Goal: Check status: Check status

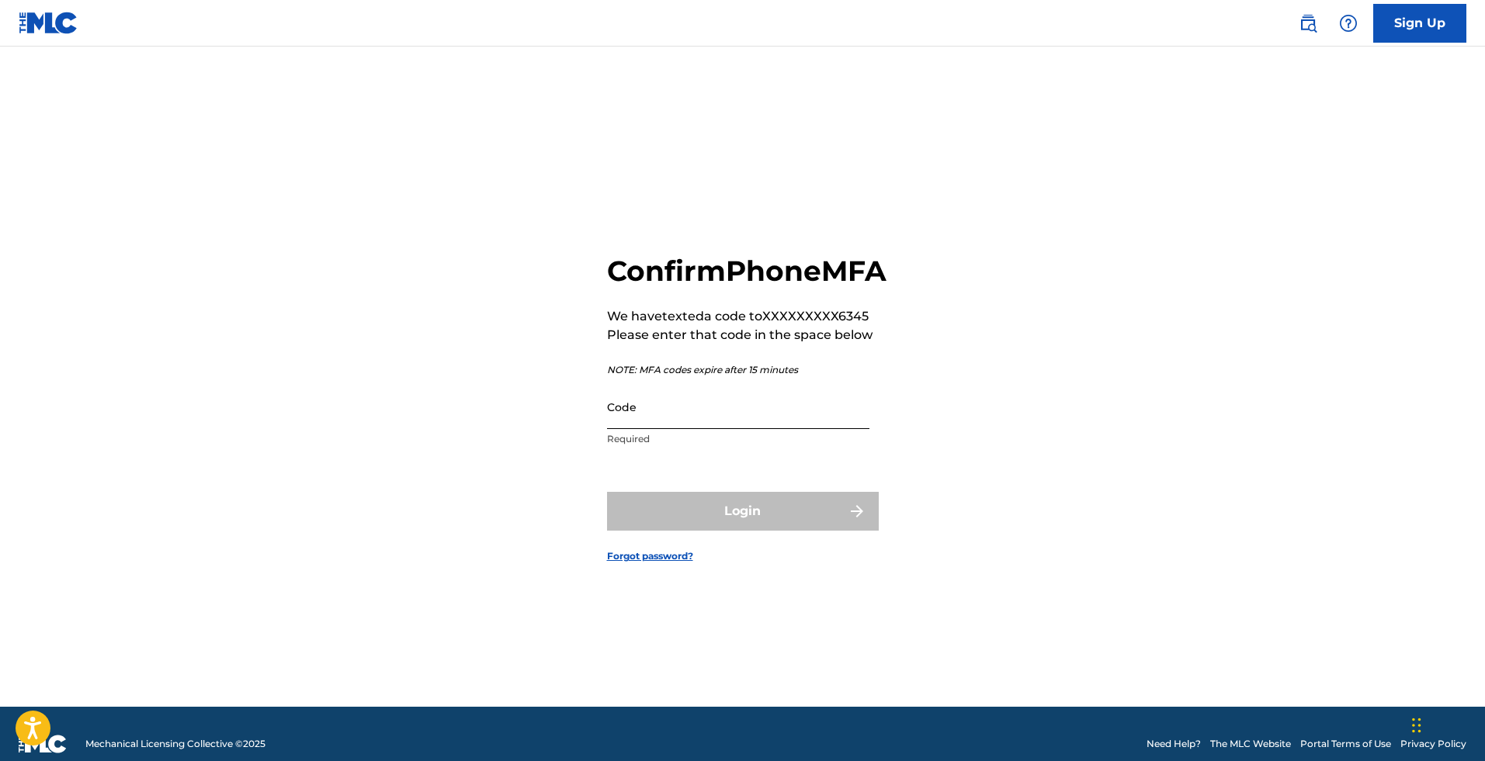
click at [650, 429] on input "Code" at bounding box center [738, 407] width 262 height 44
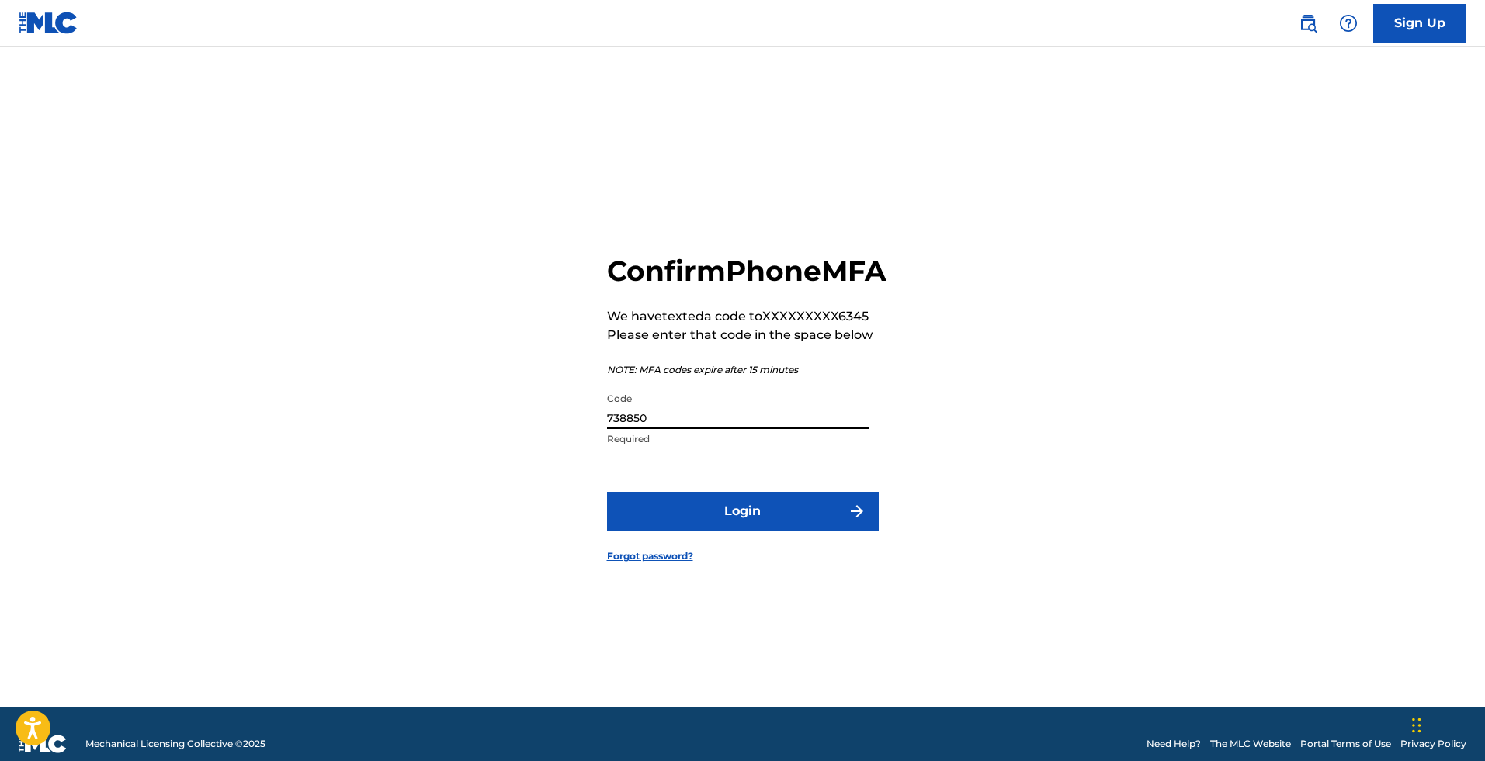
type input "738850"
click at [607, 492] on button "Login" at bounding box center [743, 511] width 272 height 39
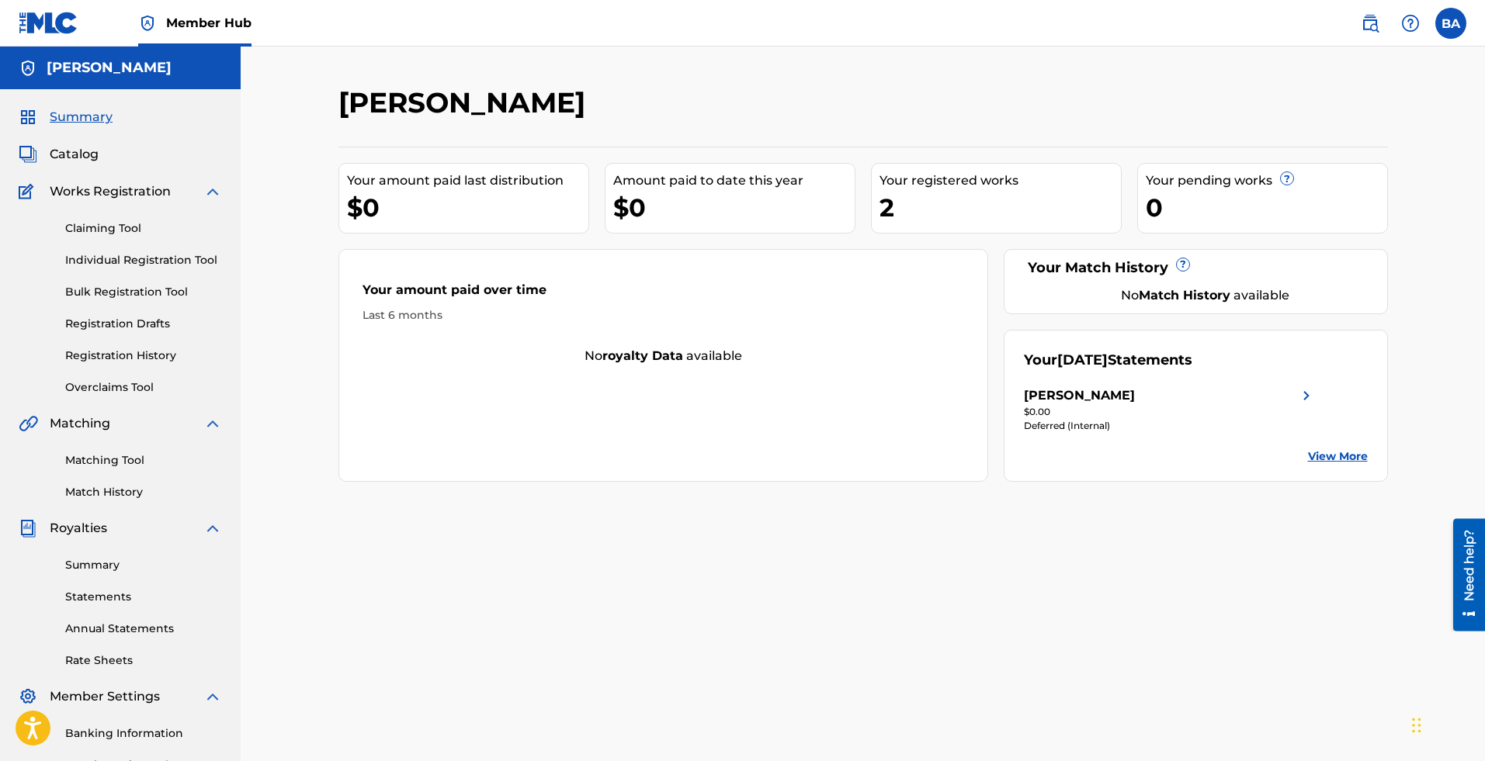
click at [1327, 460] on link "View More" at bounding box center [1338, 457] width 60 height 16
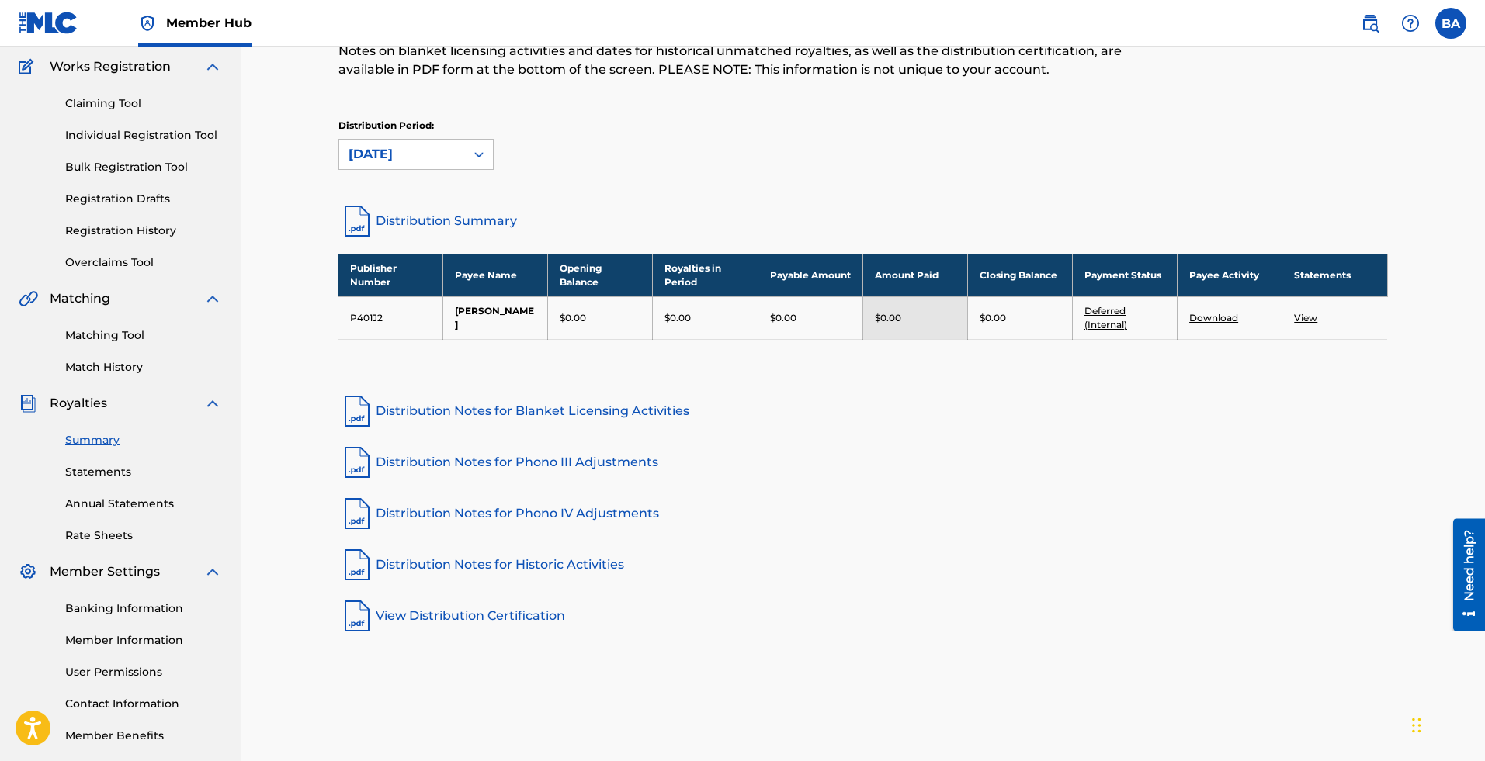
scroll to position [134, 0]
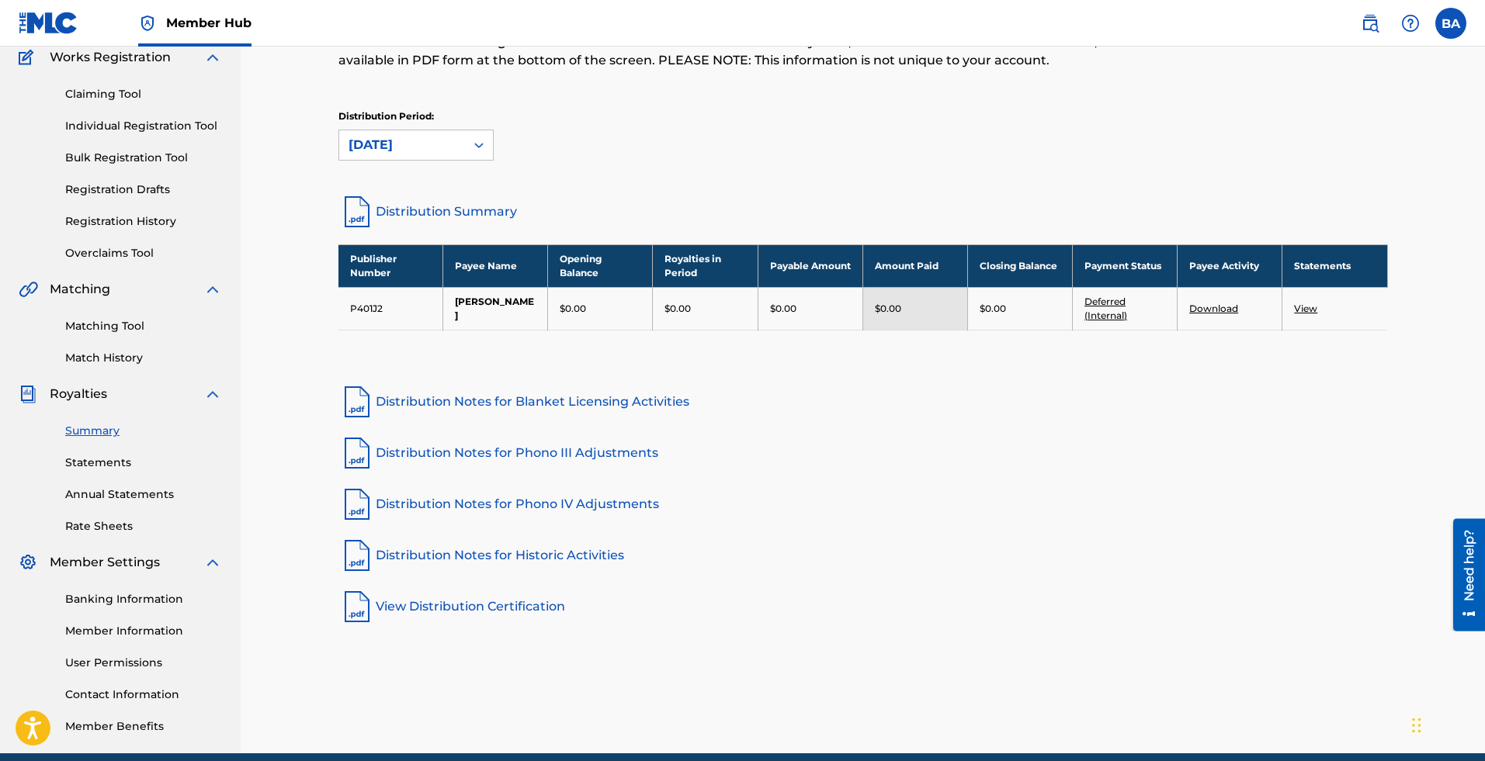
click at [1308, 310] on link "View" at bounding box center [1305, 309] width 23 height 12
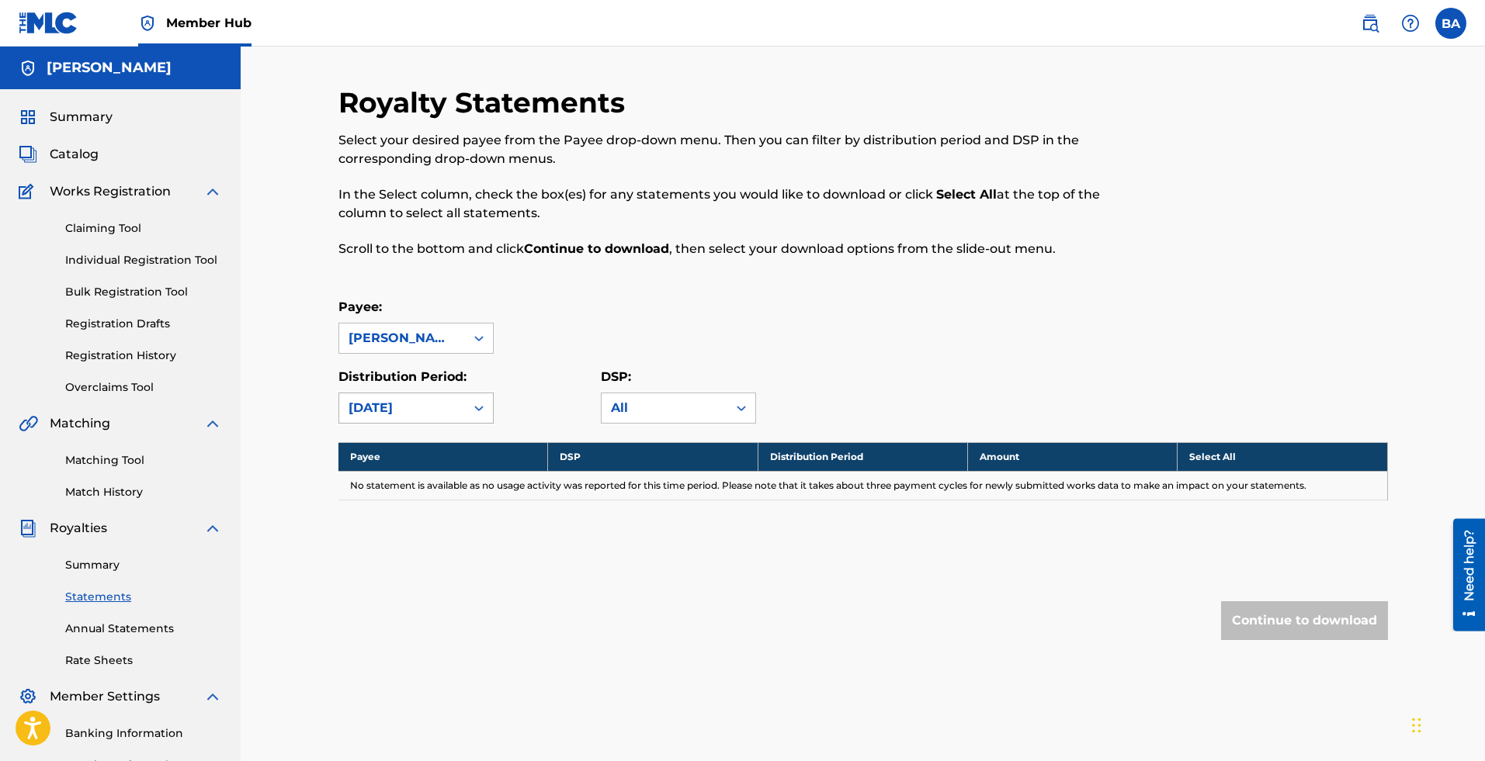
click at [468, 411] on div at bounding box center [479, 408] width 28 height 28
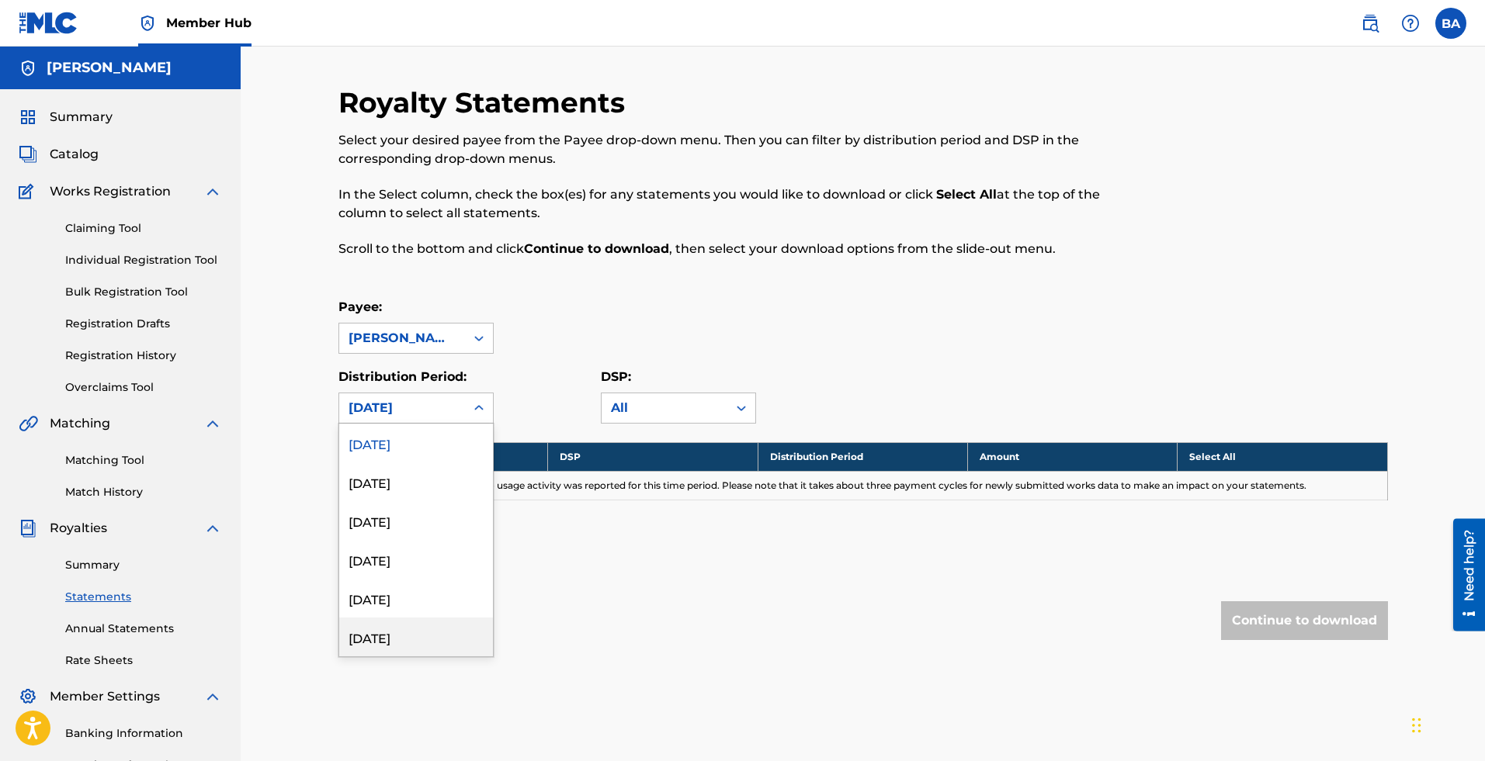
click at [376, 633] on div "[DATE]" at bounding box center [416, 637] width 154 height 39
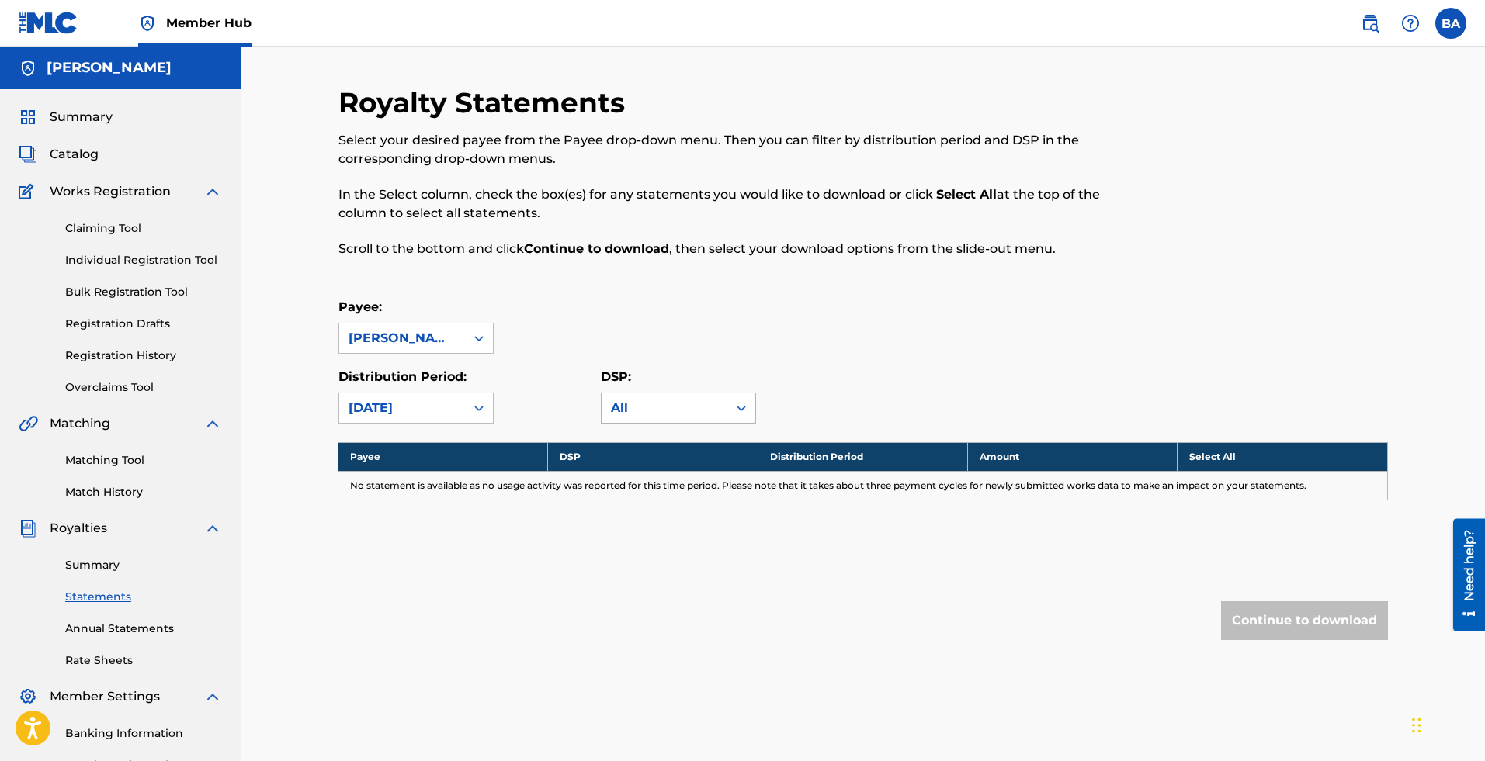
click at [630, 401] on div "All" at bounding box center [664, 408] width 107 height 19
click at [637, 483] on div "Spotify" at bounding box center [679, 482] width 154 height 39
click at [473, 345] on icon at bounding box center [479, 339] width 16 height 16
click at [558, 345] on div "Payee: [PERSON_NAME], 1 of 1. 1 result available. Use Up and Down to choose opt…" at bounding box center [862, 326] width 1049 height 56
